Goal: Register for event/course

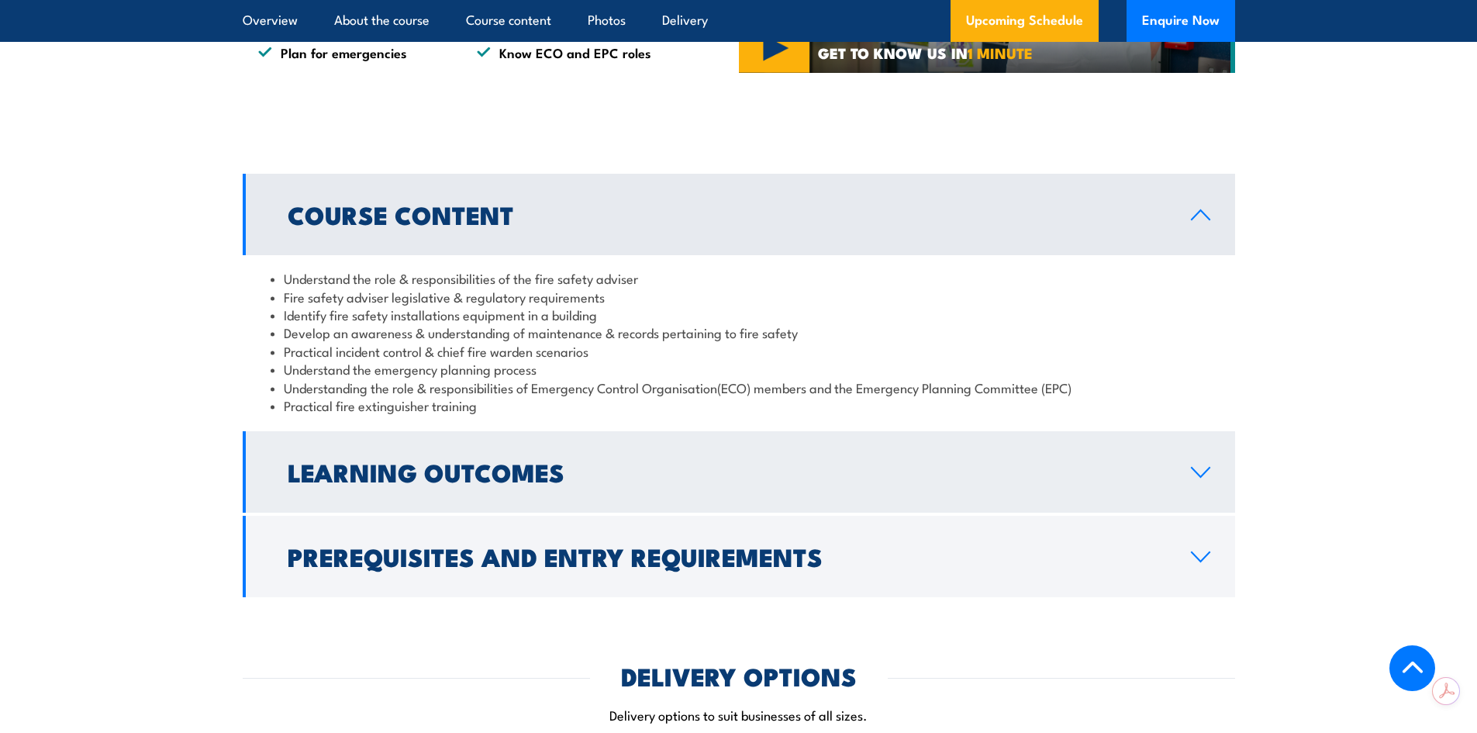
scroll to position [1241, 0]
click at [571, 512] on link "Learning Outcomes" at bounding box center [739, 470] width 993 height 81
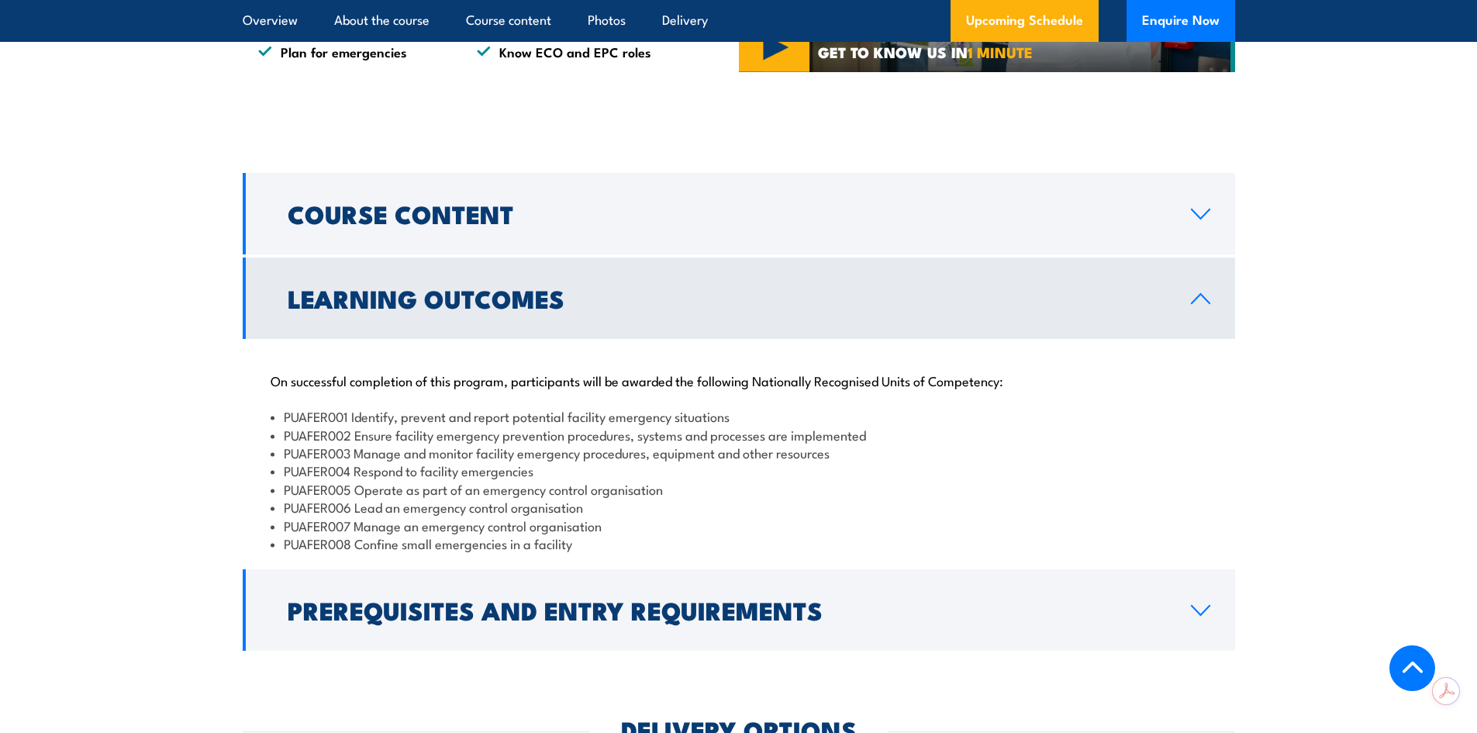
scroll to position [1318, 0]
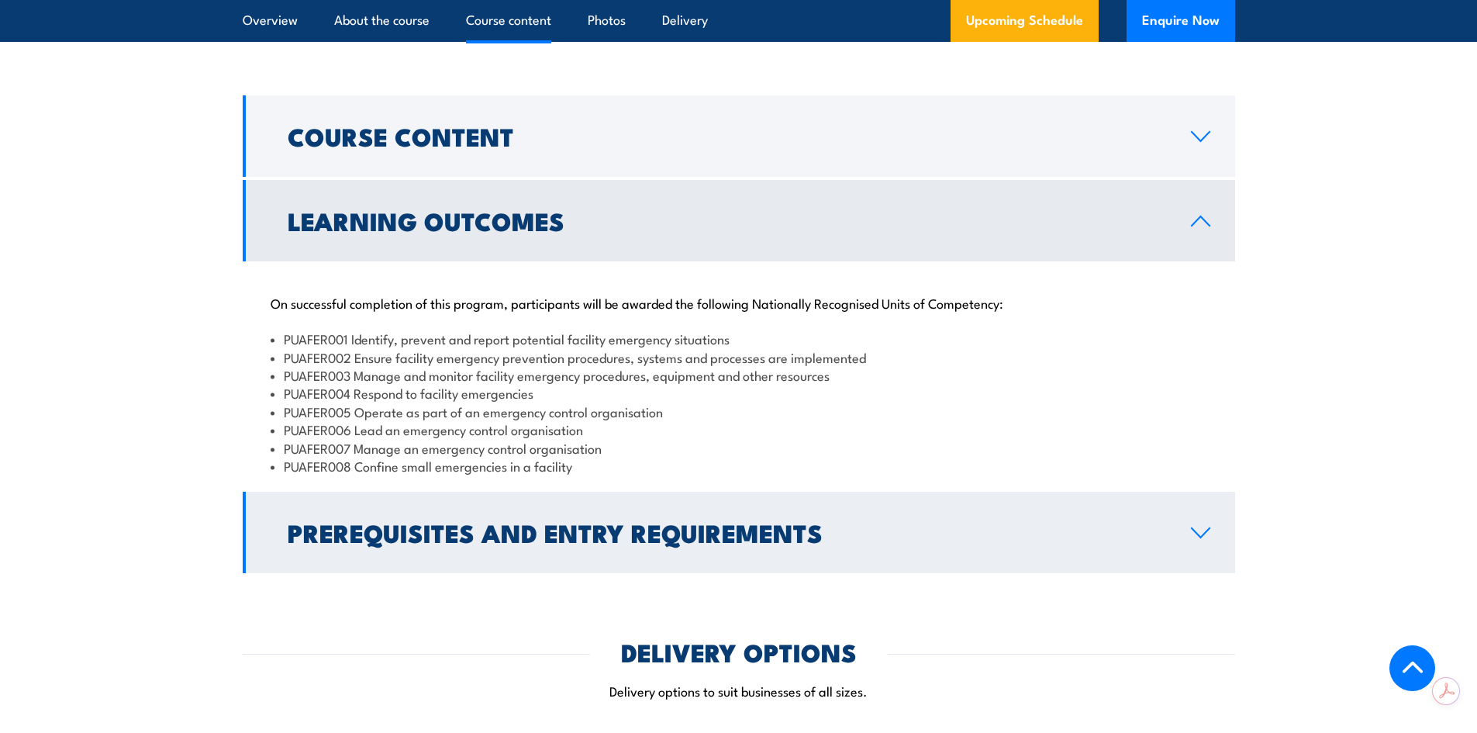
click at [572, 543] on h2 "Prerequisites and Entry Requirements" at bounding box center [727, 532] width 879 height 22
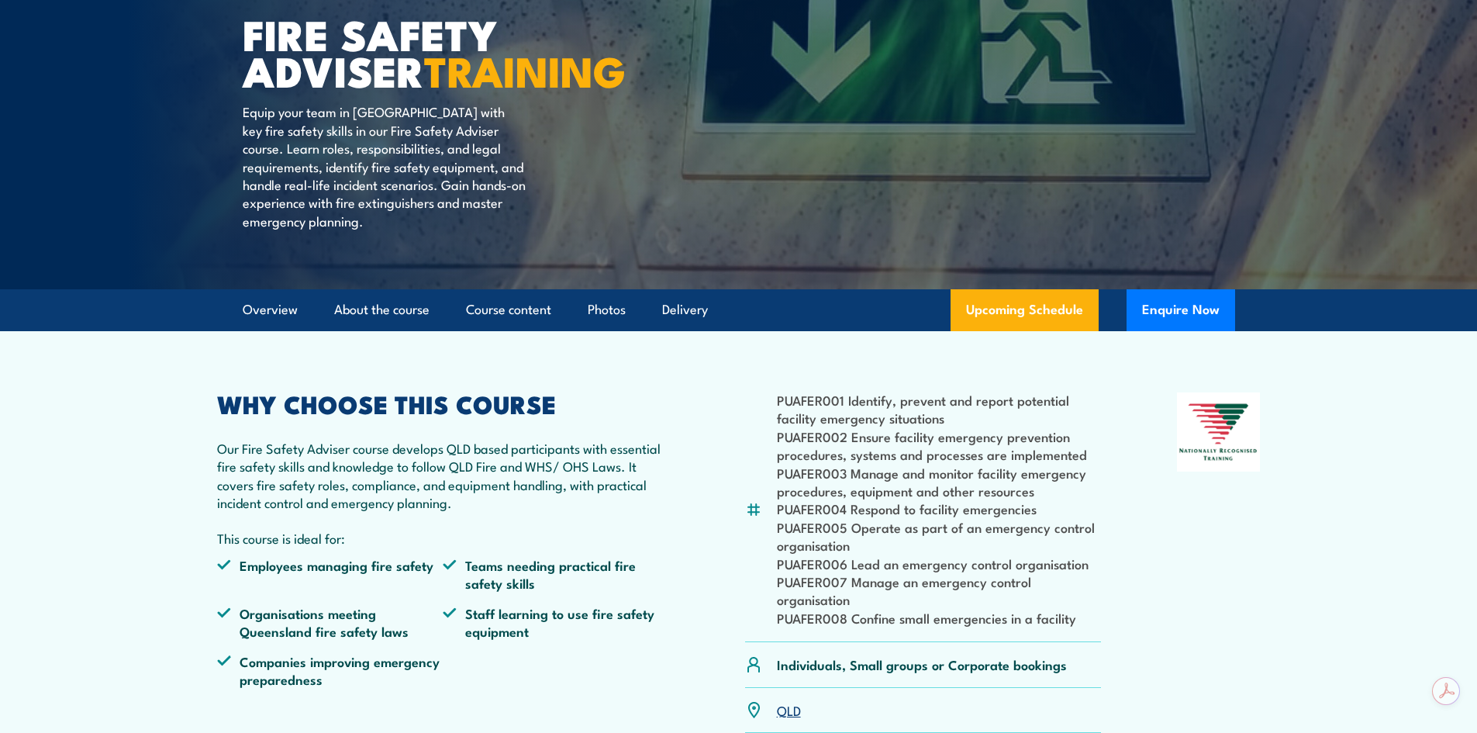
scroll to position [0, 0]
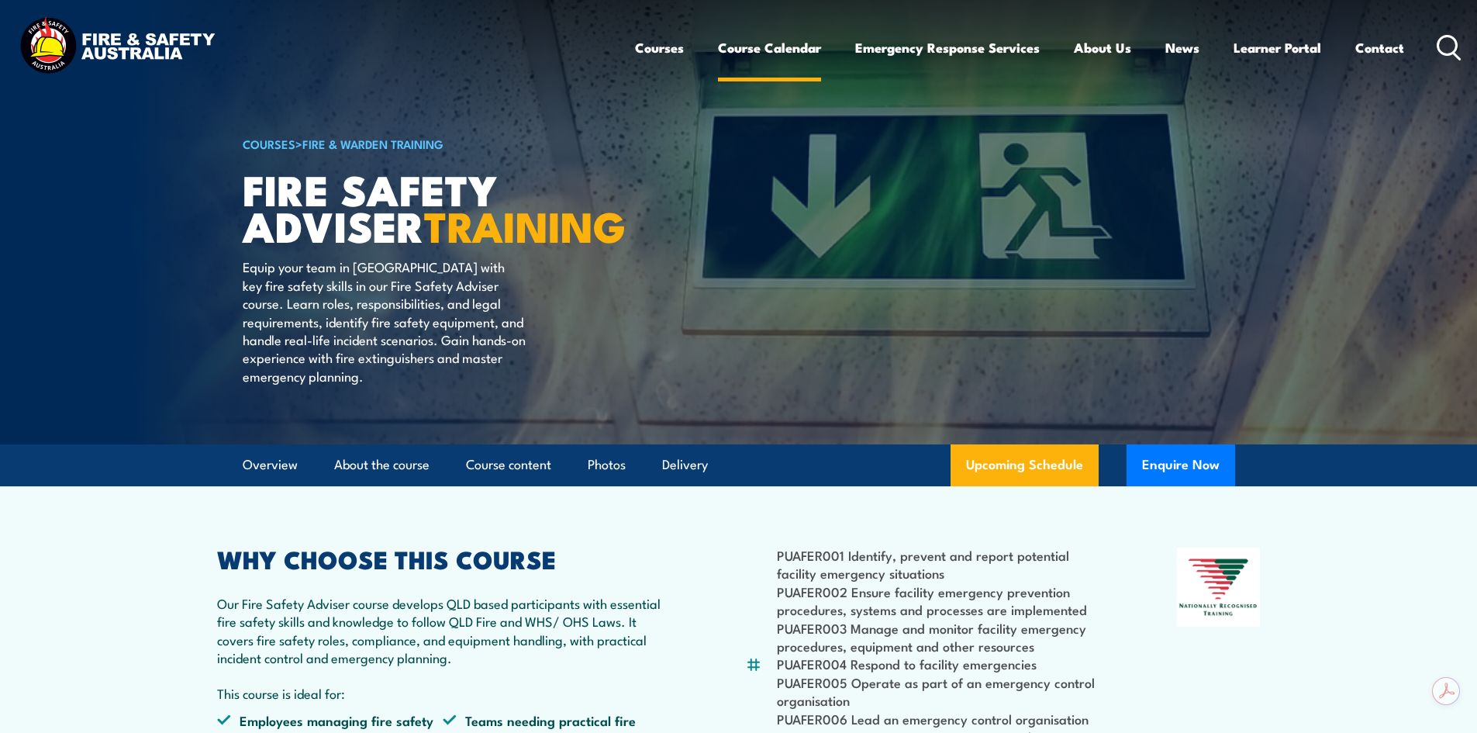
click at [756, 43] on link "Course Calendar" at bounding box center [769, 47] width 103 height 41
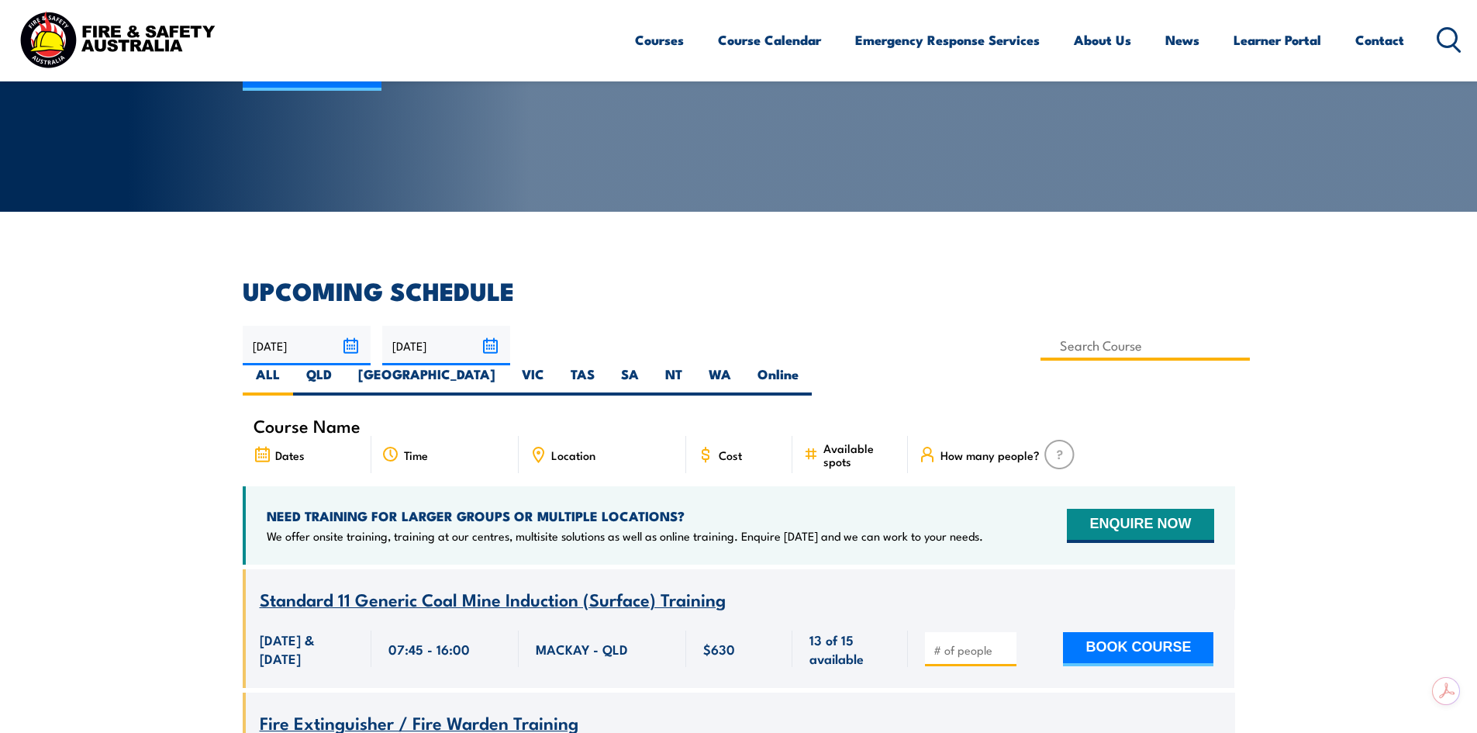
click at [1041, 349] on input at bounding box center [1146, 345] width 210 height 30
type input "Fire Safety Adviser Re-certification Training"
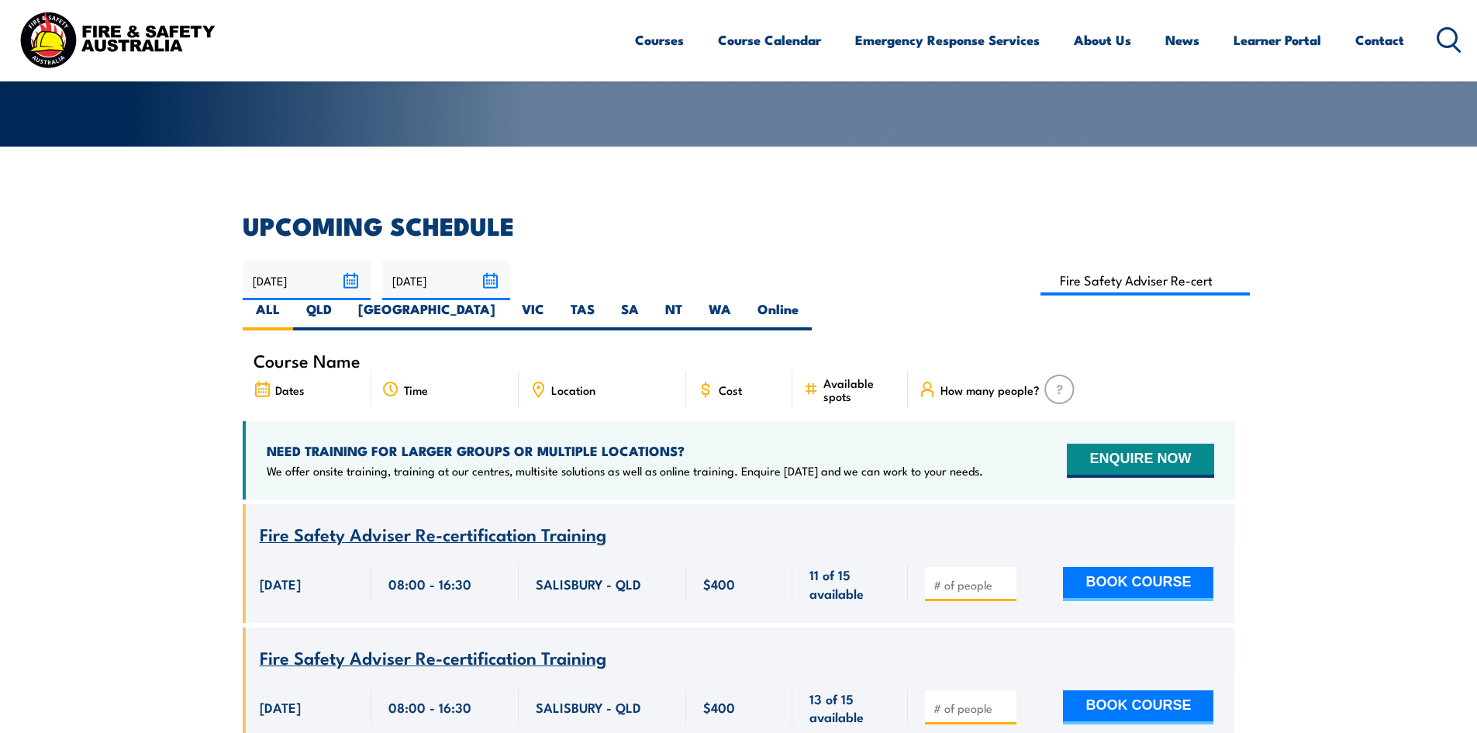
scroll to position [310, 0]
